Goal: Information Seeking & Learning: Learn about a topic

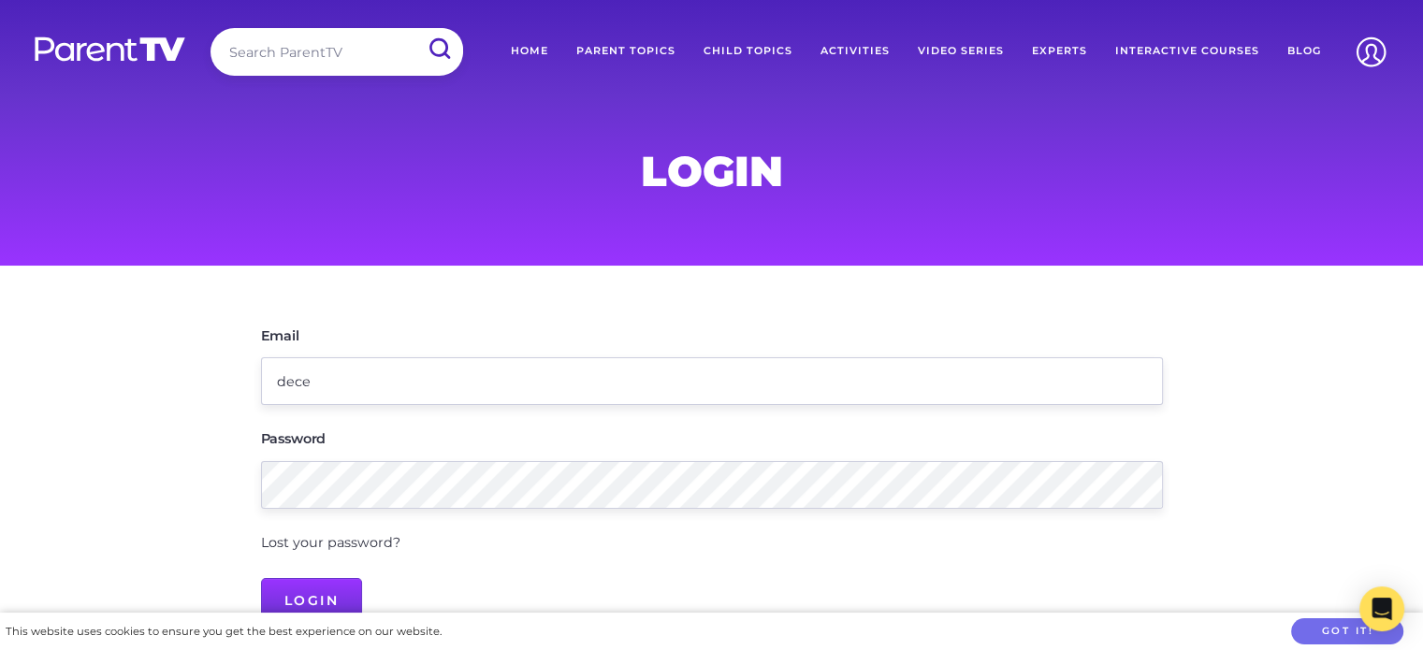
type input "deceptionbay@dayoneelc.com.au"
click at [319, 596] on input "Login" at bounding box center [312, 600] width 102 height 45
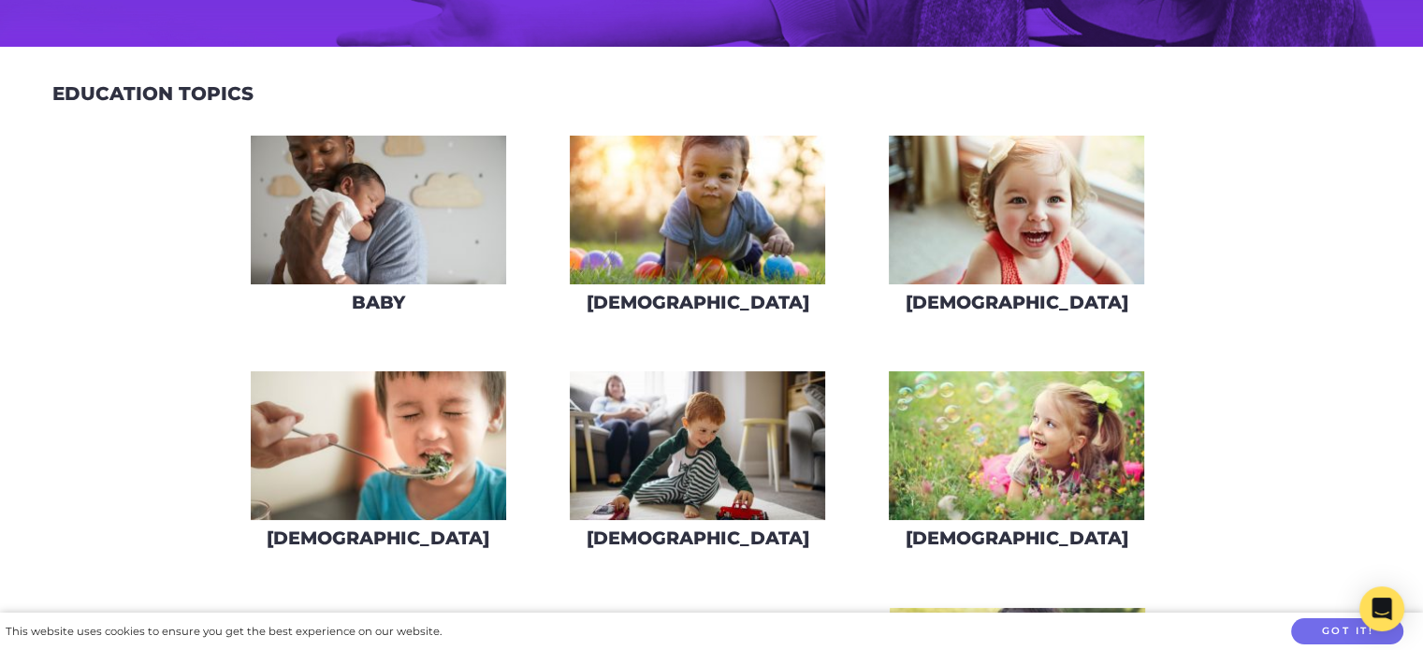
scroll to position [378, 0]
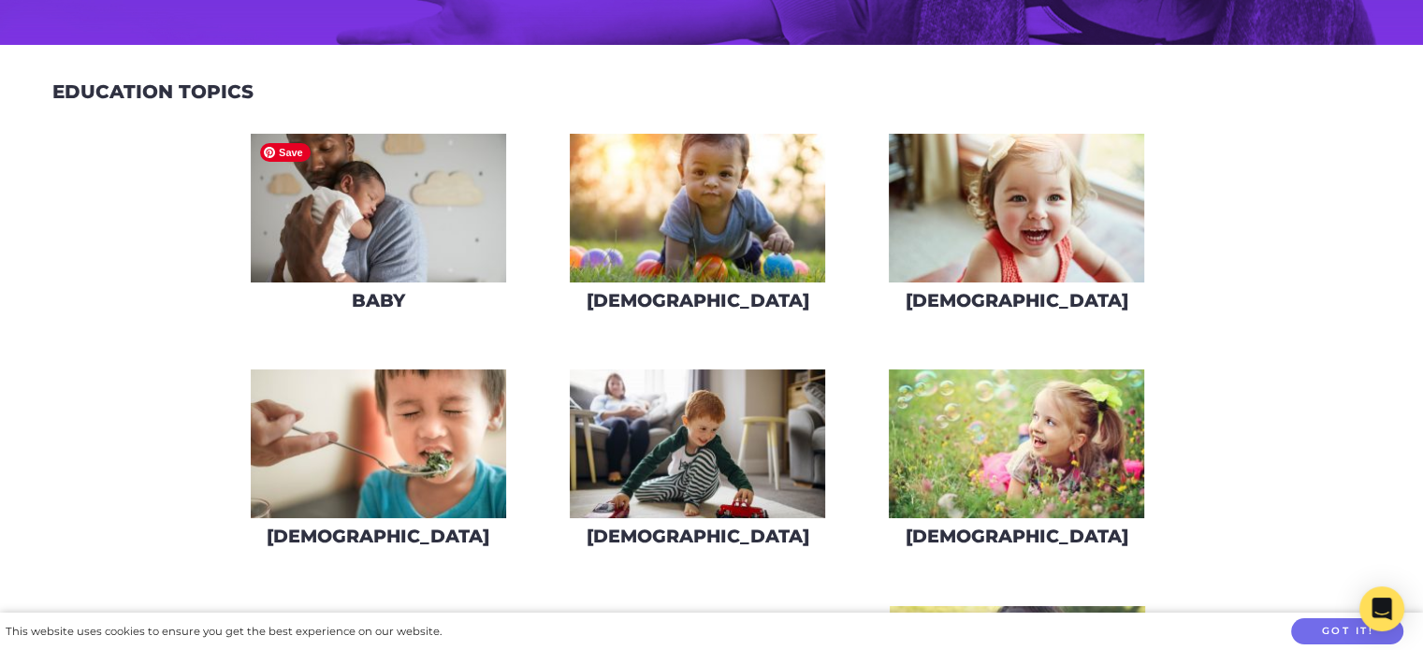
click at [380, 225] on img at bounding box center [378, 208] width 255 height 149
